Goal: Task Accomplishment & Management: Manage account settings

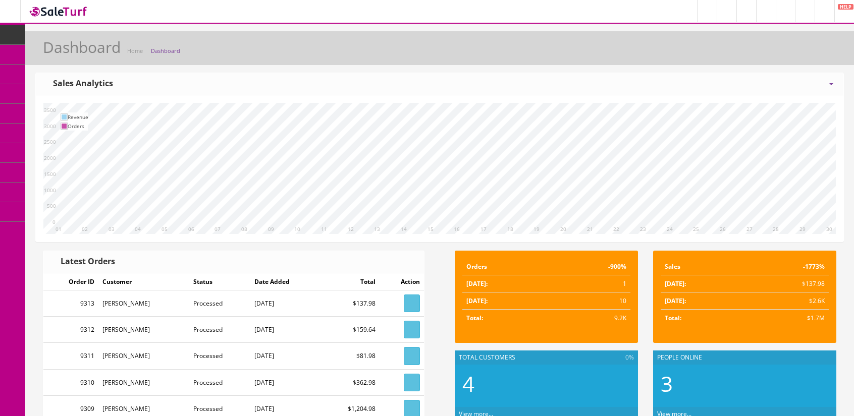
click at [59, 51] on icon at bounding box center [53, 54] width 11 height 8
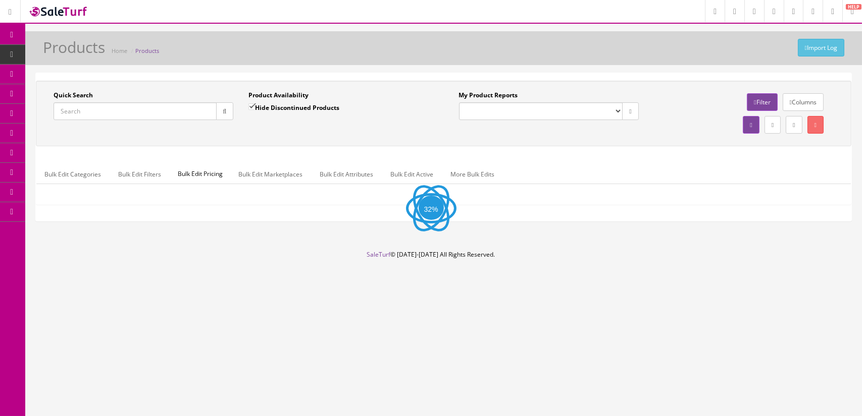
click at [95, 110] on input "Quick Search" at bounding box center [135, 111] width 163 height 18
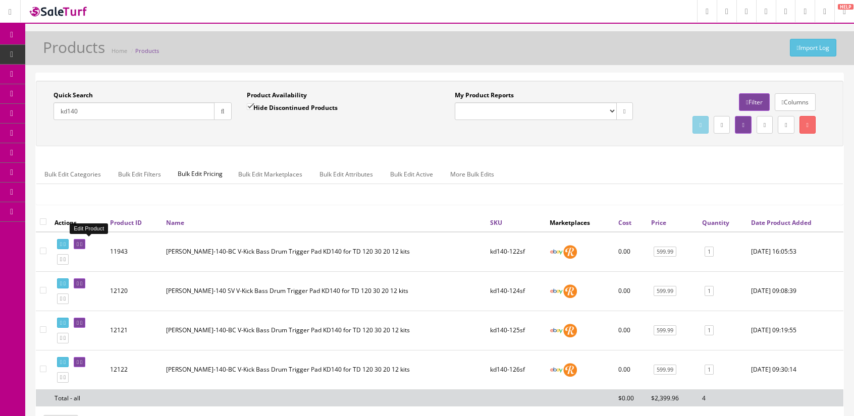
type input "kd140"
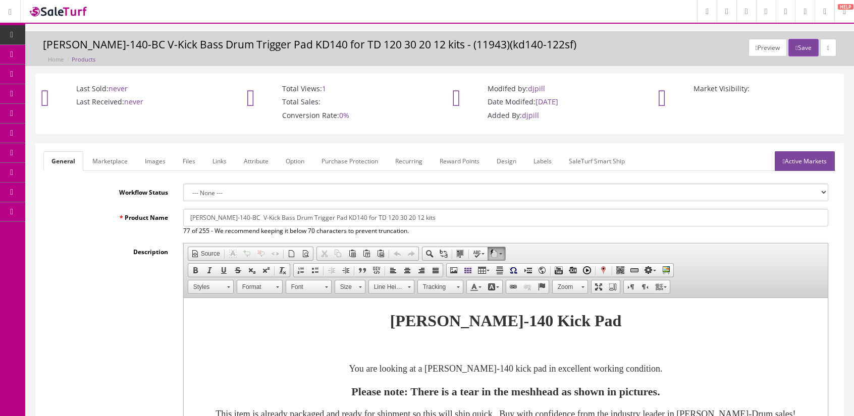
click at [156, 164] on link "Images" at bounding box center [155, 161] width 37 height 20
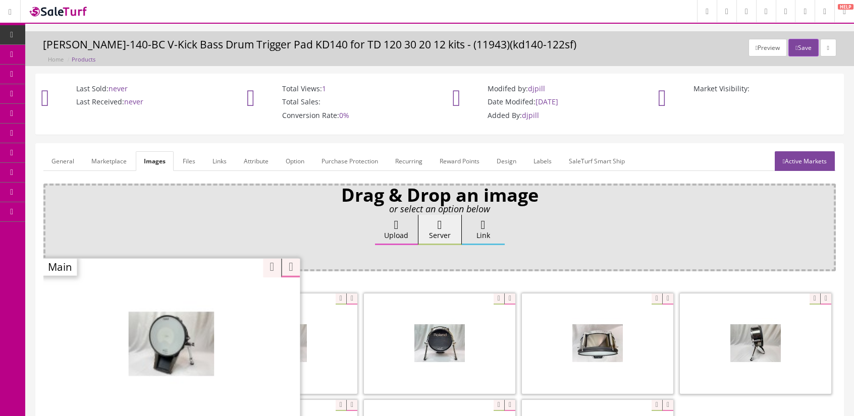
click at [177, 298] on div at bounding box center [170, 344] width 257 height 172
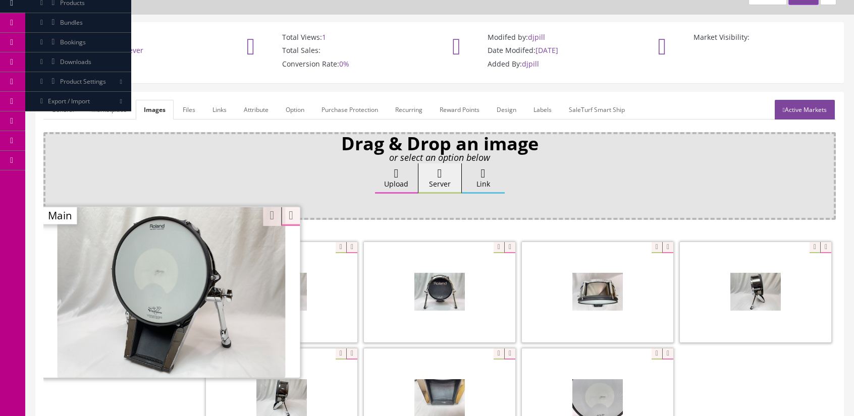
scroll to position [101, 0]
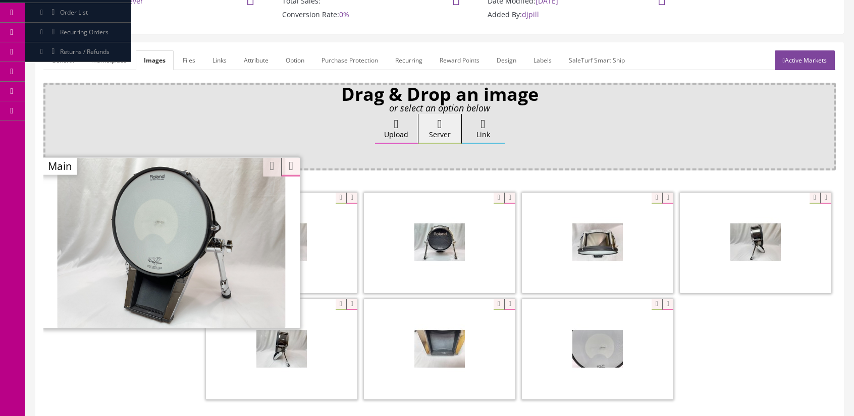
click at [226, 79] on form "General Marketplace Images Files Links Attribute Option Purchase Protection Rec…" at bounding box center [439, 245] width 793 height 390
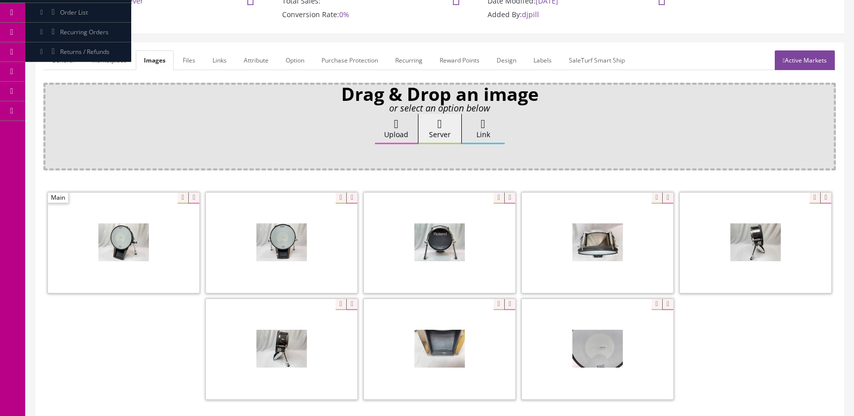
click at [65, 56] on link "General" at bounding box center [62, 60] width 39 height 20
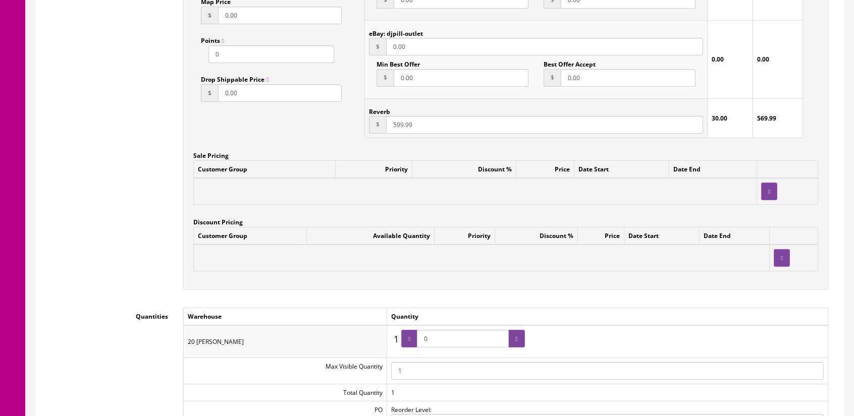
scroll to position [1010, 0]
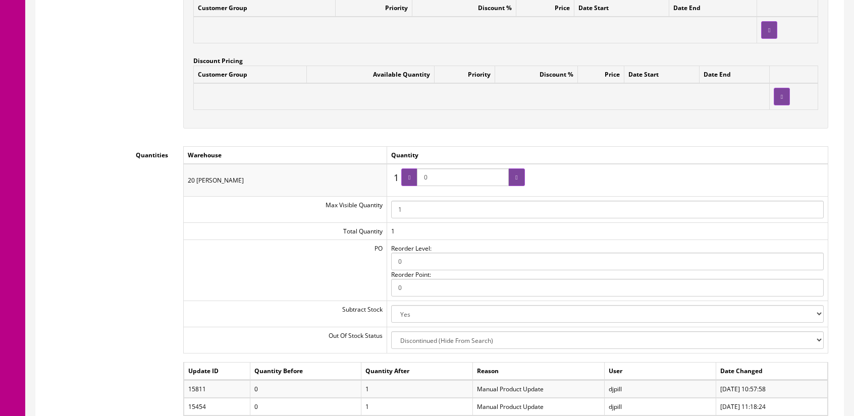
click at [458, 180] on input "0" at bounding box center [463, 178] width 92 height 18
type input "1"
click at [409, 175] on div at bounding box center [409, 178] width 16 height 18
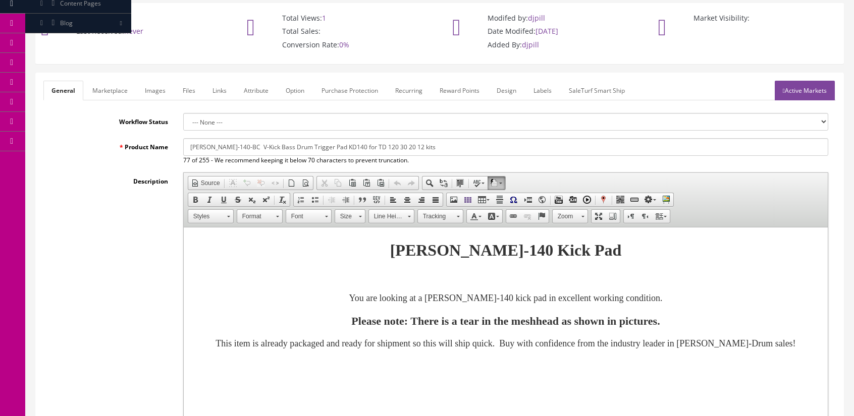
scroll to position [0, 0]
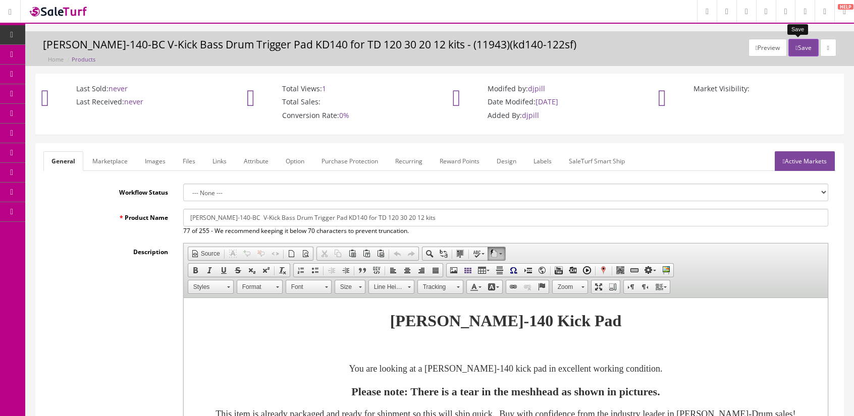
click at [794, 46] on button "Save" at bounding box center [803, 48] width 30 height 18
